Goal: Find contact information: Find contact information

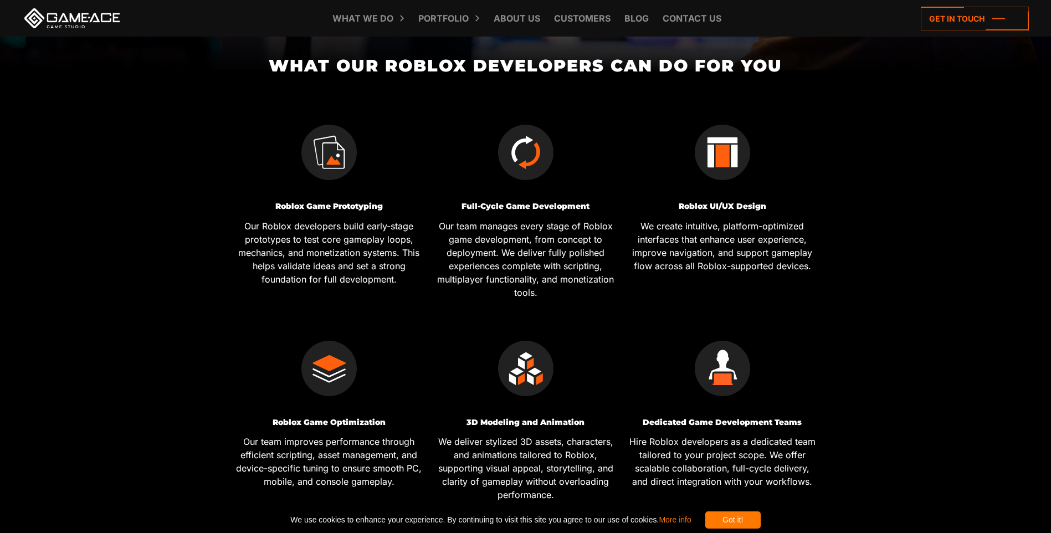
scroll to position [388, 0]
click at [966, 24] on icon at bounding box center [975, 19] width 108 height 24
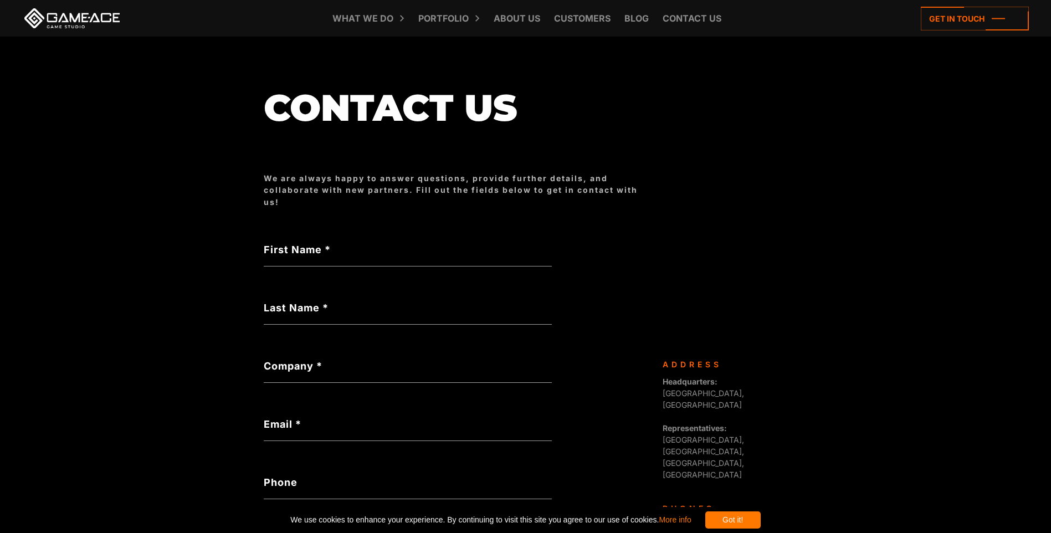
scroll to position [53, 0]
